Goal: Task Accomplishment & Management: Use online tool/utility

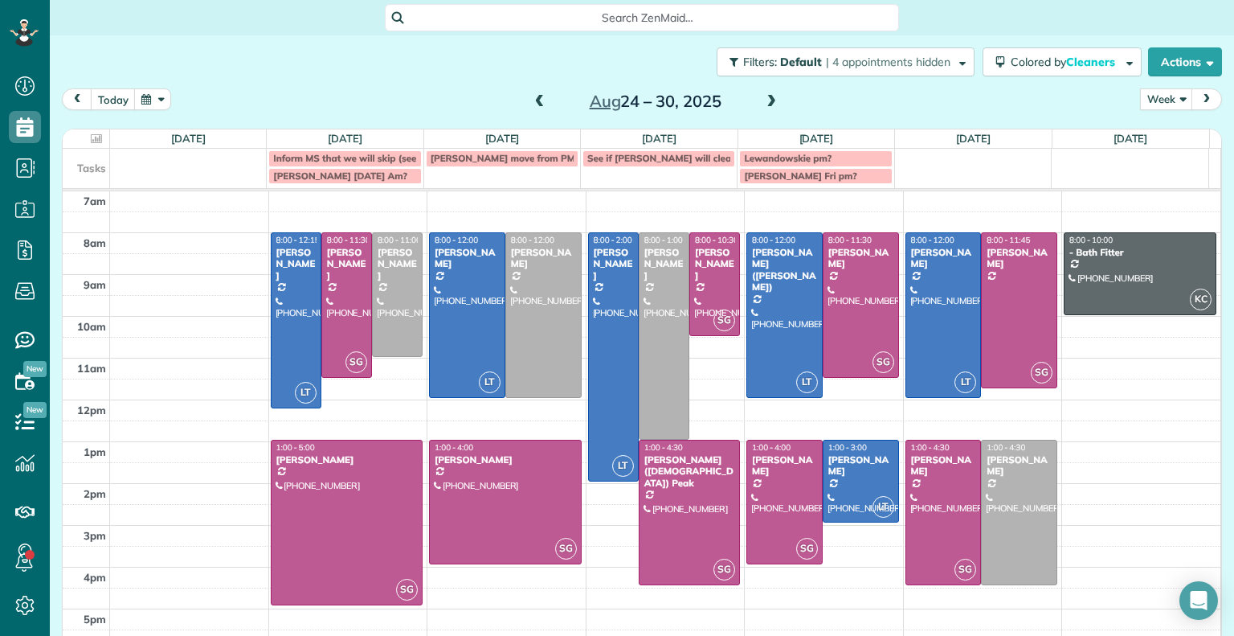
scroll to position [7, 7]
click at [534, 95] on span at bounding box center [540, 102] width 18 height 14
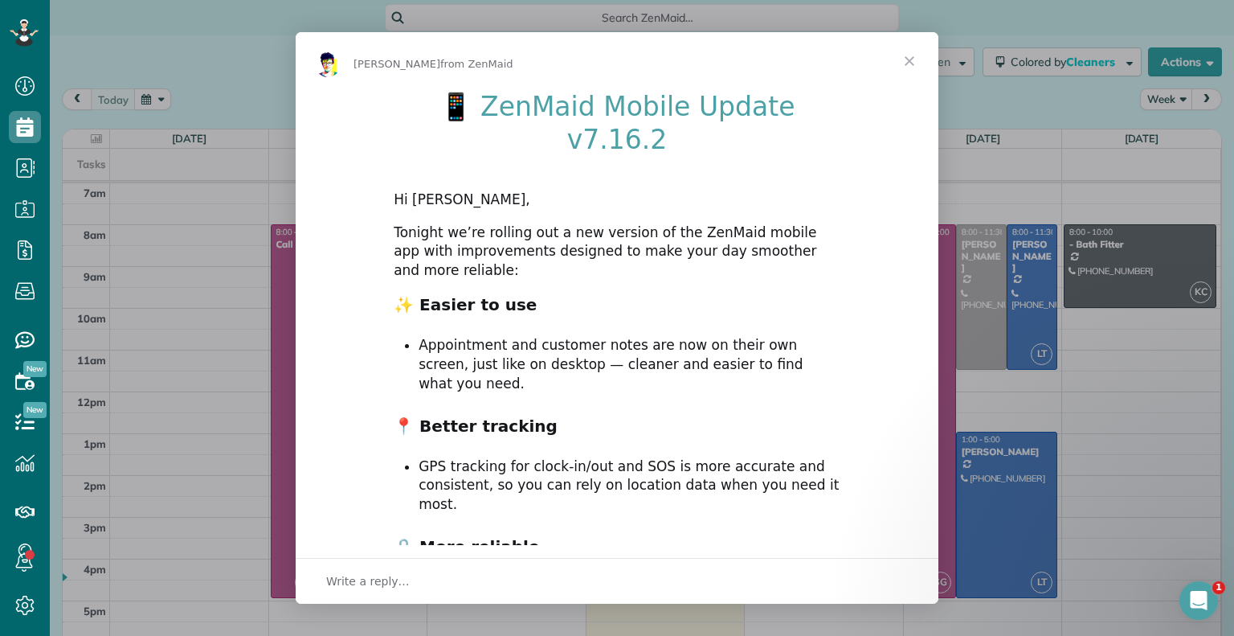
click at [907, 65] on span "Close" at bounding box center [910, 61] width 58 height 58
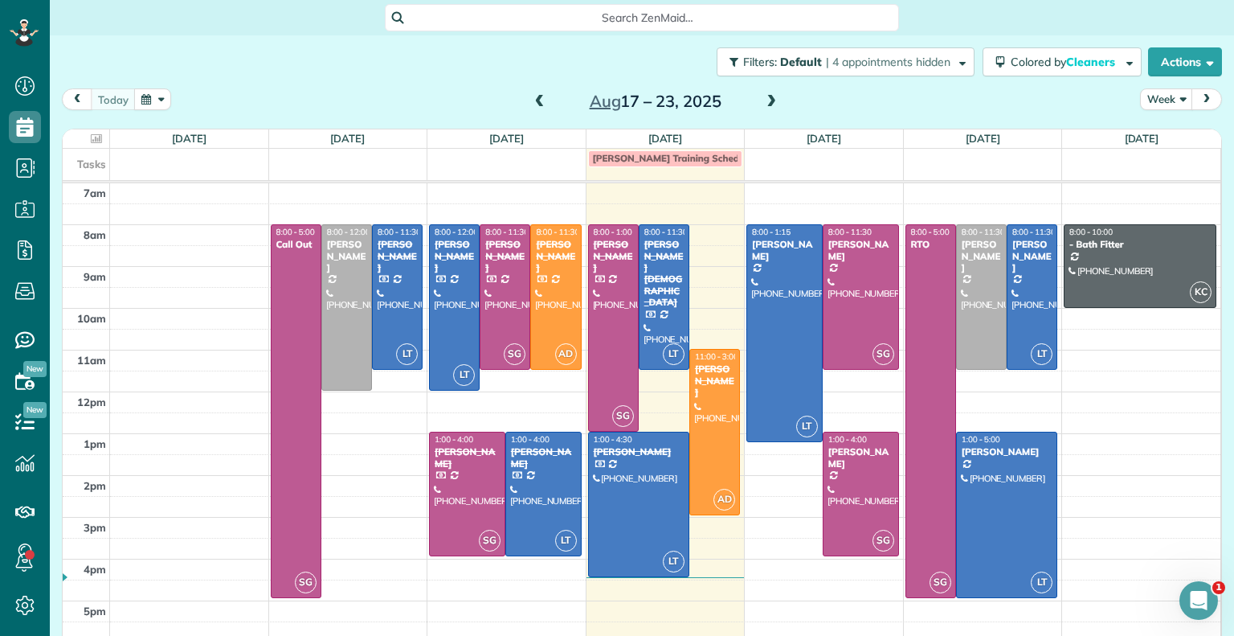
click at [766, 104] on span at bounding box center [771, 102] width 18 height 14
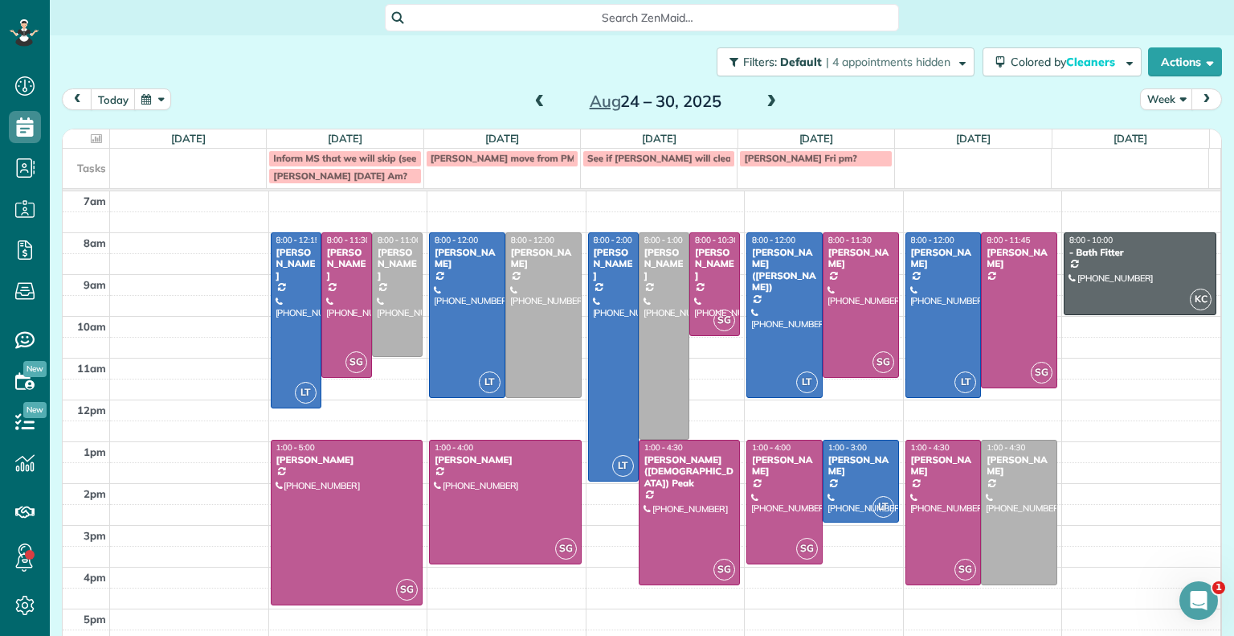
click at [533, 104] on span at bounding box center [540, 102] width 18 height 14
